Goal: Task Accomplishment & Management: Use online tool/utility

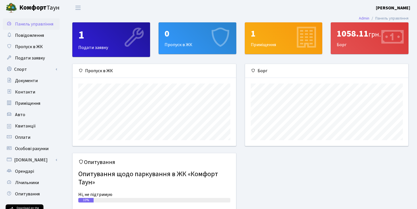
scroll to position [82, 163]
click at [37, 70] on link "Спорт" at bounding box center [31, 69] width 57 height 11
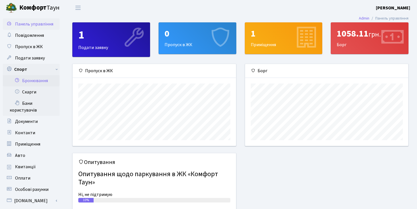
click at [37, 81] on link "Бронювання" at bounding box center [31, 80] width 57 height 11
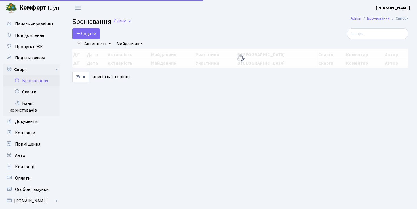
select select "25"
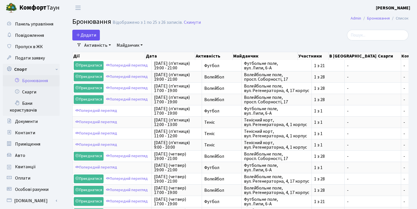
click at [93, 33] on button "Додати" at bounding box center [86, 35] width 28 height 11
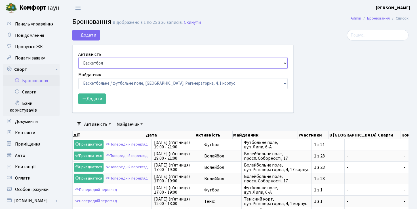
select select "1"
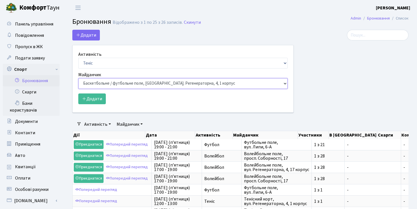
select select "1"
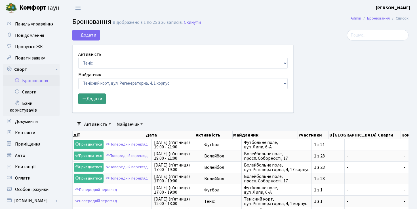
click at [89, 100] on button "Додати" at bounding box center [92, 99] width 28 height 11
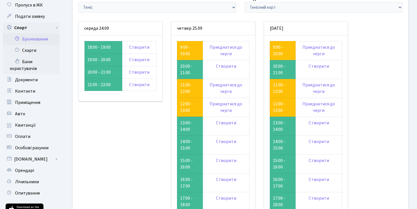
scroll to position [42, 0]
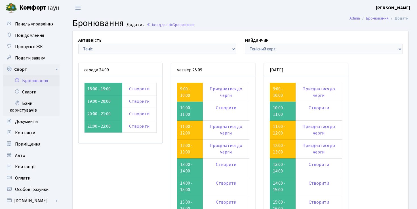
scroll to position [42, 0]
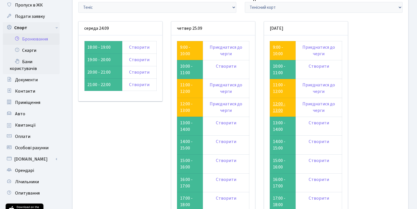
click at [280, 106] on link "12:00 - 13:00" at bounding box center [279, 107] width 12 height 13
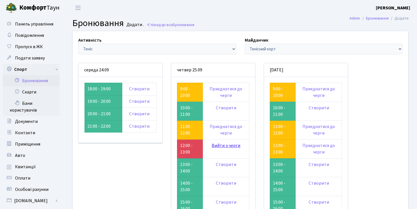
click at [220, 143] on link "Вийти з черги" at bounding box center [226, 146] width 29 height 6
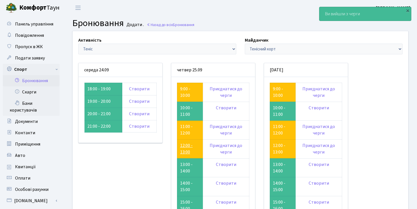
click at [186, 149] on link "12:00 - 13:00" at bounding box center [186, 149] width 12 height 13
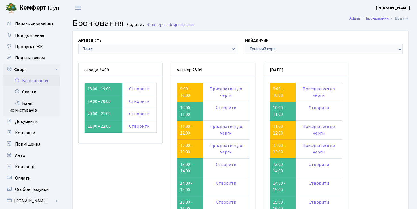
click at [188, 112] on td "10:00 - 11:00" at bounding box center [190, 111] width 26 height 19
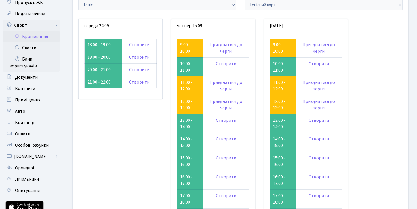
scroll to position [45, 0]
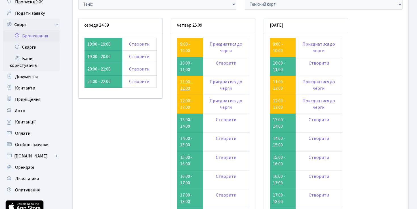
click at [187, 85] on link "11:00 - 12:00" at bounding box center [186, 85] width 12 height 13
click at [281, 83] on link "11:00 - 12:00" at bounding box center [279, 85] width 12 height 13
click at [277, 50] on link "9:00 - 10:00" at bounding box center [278, 47] width 10 height 13
click at [186, 44] on link "9:00 - 10:00" at bounding box center [185, 47] width 10 height 13
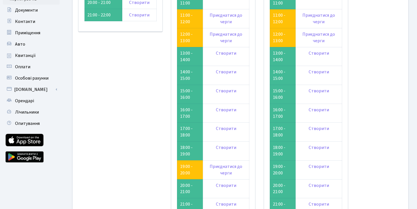
scroll to position [94, 0]
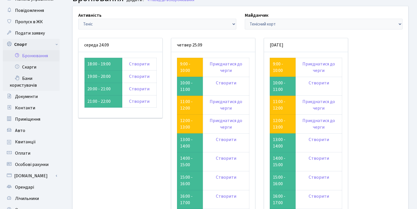
scroll to position [25, 0]
click at [224, 139] on link "Створити" at bounding box center [226, 140] width 20 height 6
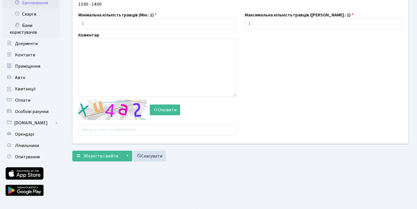
scroll to position [78, 0]
click at [119, 132] on input "text" at bounding box center [157, 130] width 158 height 11
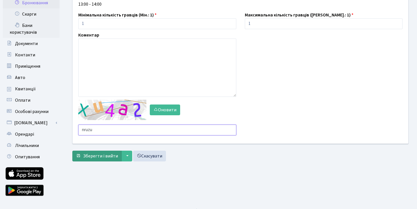
type input "nruzu"
click at [103, 159] on span "Зберегти і вийти" at bounding box center [100, 156] width 35 height 6
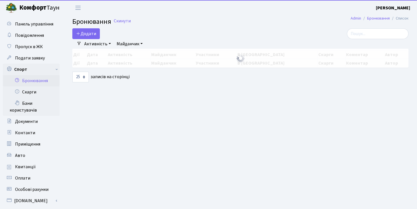
select select "25"
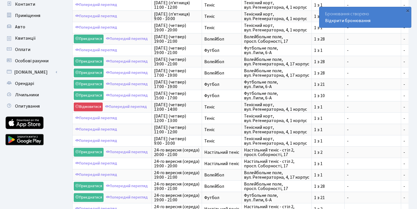
scroll to position [130, 0]
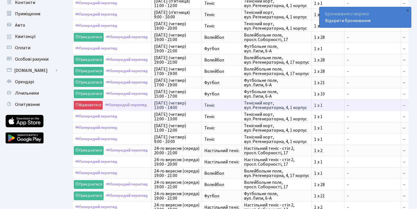
drag, startPoint x: 154, startPoint y: 103, endPoint x: 226, endPoint y: 106, distance: 71.3
click at [226, 106] on tr "Відмовитися Попередній перегляд 25-го вересня (четвер) 13:00 - 14:00 Теніс Тені…" at bounding box center [319, 105] width 493 height 11
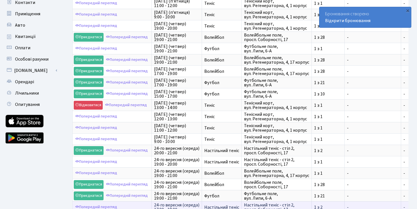
copy tr "25-го вересня (четвер) 13:00 - 14:00 Теніс"
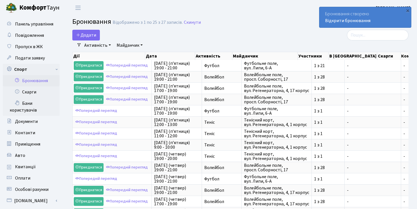
scroll to position [0, 0]
click at [88, 26] on span "Бронювання" at bounding box center [91, 22] width 39 height 10
click at [88, 35] on button "Додати" at bounding box center [86, 35] width 28 height 11
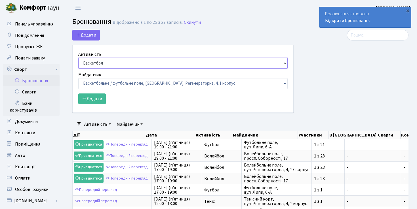
select select "1"
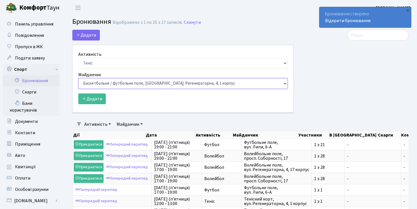
select select "1"
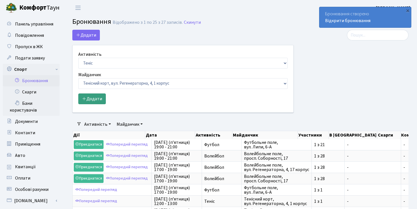
click at [98, 100] on button "Додати" at bounding box center [92, 99] width 28 height 11
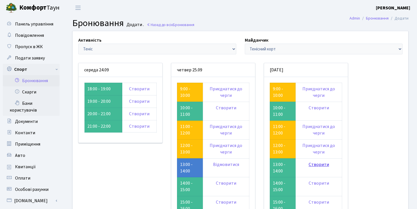
click at [318, 164] on link "Створити" at bounding box center [319, 165] width 20 height 6
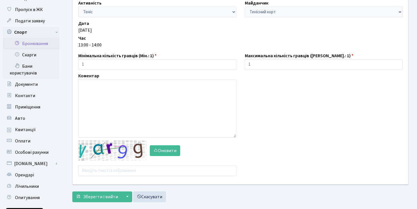
scroll to position [38, 0]
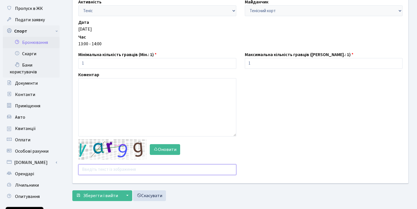
click at [120, 170] on input "text" at bounding box center [157, 170] width 158 height 11
type input "4atjd"
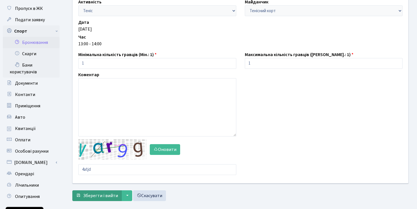
click at [103, 197] on span "Зберегти і вийти" at bounding box center [100, 196] width 35 height 6
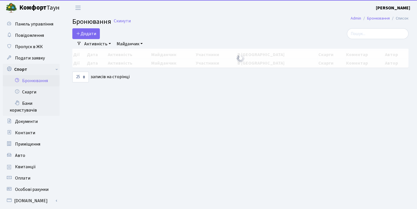
select select "25"
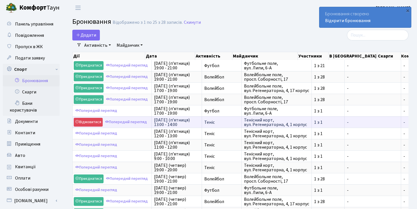
drag, startPoint x: 154, startPoint y: 119, endPoint x: 228, endPoint y: 126, distance: 74.7
click at [228, 126] on tr "Відмовитися Попередній перегляд [DATE] (п’ятниця) 13:00 - 14:00 Теніс Тенісний …" at bounding box center [319, 122] width 493 height 11
copy tr "[DATE] (п’ятниця) 13:00 - 14:00 Теніс"
